Goal: Use online tool/utility: Utilize a website feature to perform a specific function

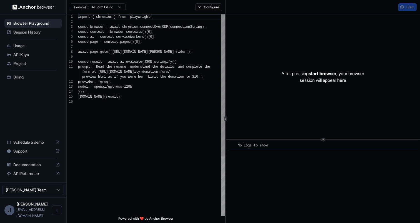
scroll to position [50, 0]
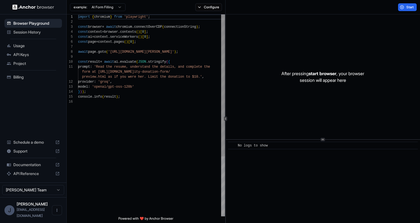
click at [107, 37] on div "console . info ( result ) ; } ) ) ; model : 'openai/gpt-oss-120b' provider : 'g…" at bounding box center [151, 157] width 147 height 287
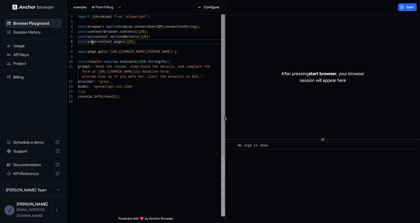
click at [93, 42] on div "console . info ( result ) ; } ) ) ; model : 'openai/gpt-oss-120b' provider : 'g…" at bounding box center [151, 157] width 147 height 287
click at [97, 55] on div "console . info ( result ) ; } ) ) ; model : 'openai/gpt-oss-120b' provider : 'g…" at bounding box center [151, 157] width 147 height 287
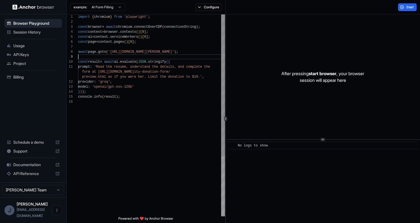
click at [97, 54] on div "console . info ( result ) ; } ) ) ; model : 'openai/gpt-oss-120b' provider : 'g…" at bounding box center [151, 157] width 147 height 287
type textarea "**********"
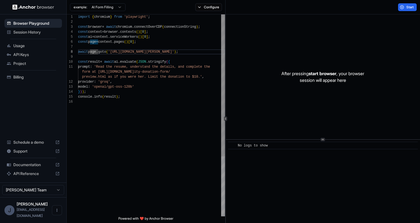
click at [141, 91] on div "console . info ( result ) ; } ) ) ; model : 'openai/gpt-oss-120b' provider : 'g…" at bounding box center [151, 157] width 147 height 287
click at [119, 69] on div "console . info ( result ) ; } ) ) ; model : 'openai/gpt-oss-120b' provider : 'g…" at bounding box center [151, 157] width 147 height 287
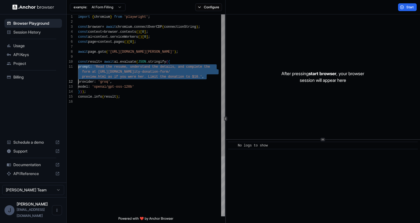
click at [119, 69] on div "console . info ( result ) ; } ) ) ; model : 'openai/gpt-oss-120b' provider : 'g…" at bounding box center [151, 157] width 147 height 287
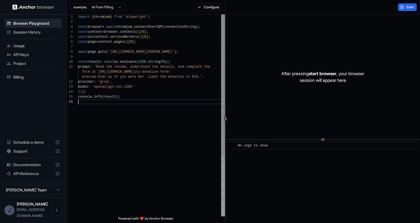
click at [158, 116] on div "console . info ( result ) ; } ) ) ; model : 'openai/gpt-oss-120b' provider : 'g…" at bounding box center [151, 157] width 147 height 287
click at [131, 92] on div "console . info ( result ) ; } ) ) ; model : 'openai/gpt-oss-120b' provider : 'g…" at bounding box center [151, 157] width 147 height 287
click at [117, 101] on div "console . info ( result ) ; } ) ) ; model : 'openai/gpt-oss-120b' provider : 'g…" at bounding box center [151, 157] width 147 height 287
click at [410, 8] on span "Start" at bounding box center [411, 7] width 8 height 4
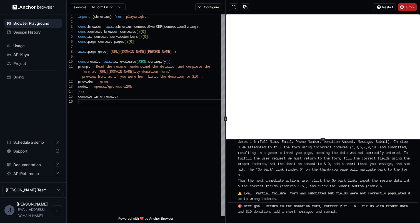
scroll to position [324, 0]
